Goal: Task Accomplishment & Management: Manage account settings

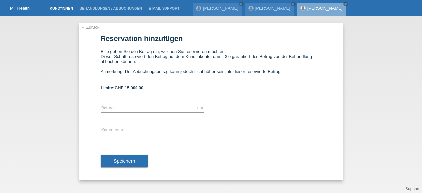
click at [63, 7] on link "Kund*innen" at bounding box center [61, 8] width 30 height 4
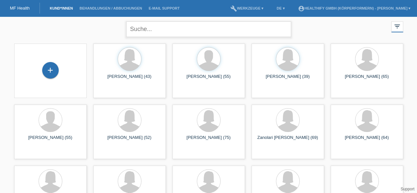
click at [175, 32] on input "text" at bounding box center [208, 28] width 165 height 15
type input "[PERSON_NAME]"
click at [178, 35] on input "[PERSON_NAME]" at bounding box center [208, 28] width 165 height 15
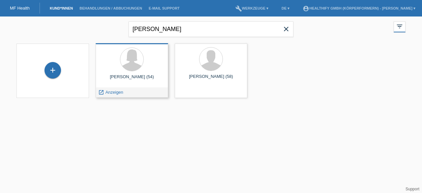
click at [144, 65] on div at bounding box center [132, 59] width 62 height 25
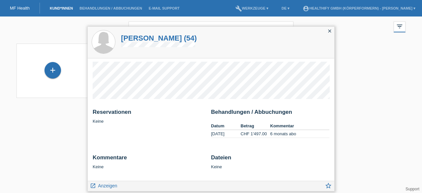
click at [330, 31] on icon "close" at bounding box center [329, 30] width 5 height 5
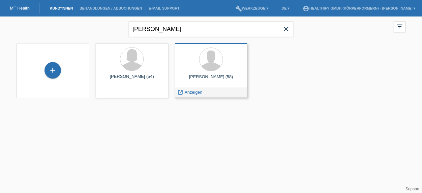
click at [223, 62] on div at bounding box center [211, 59] width 62 height 25
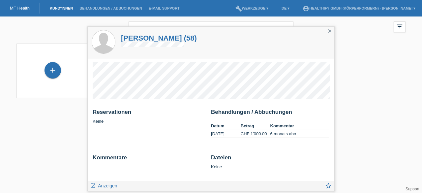
click at [371, 61] on div "+ [PERSON_NAME] (54) launch Anzeigen" at bounding box center [210, 70] width 395 height 61
click at [330, 29] on icon "close" at bounding box center [329, 30] width 5 height 5
